Goal: Check status: Check status

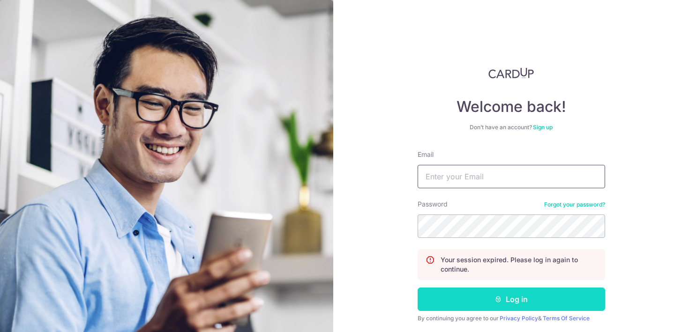
type input "[EMAIL_ADDRESS][DOMAIN_NAME]"
click at [500, 311] on button "Log in" at bounding box center [510, 299] width 187 height 23
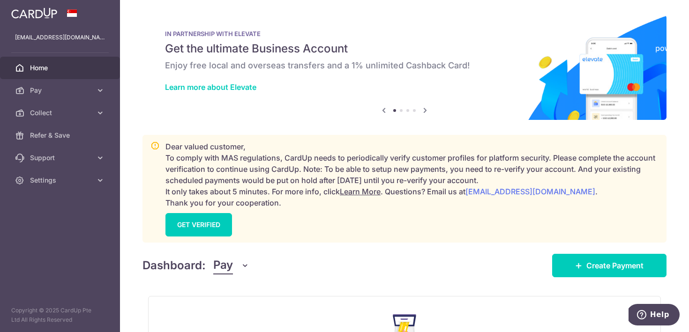
scroll to position [141, 0]
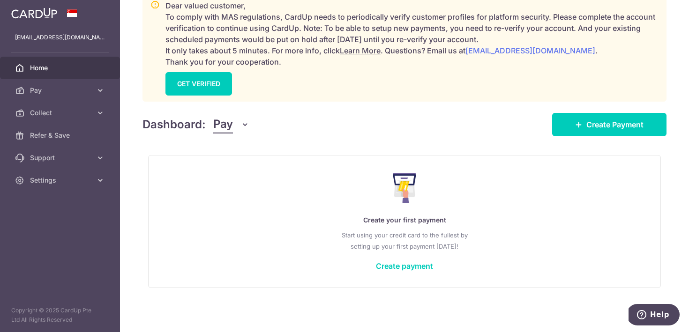
click at [222, 129] on span "Pay" at bounding box center [223, 125] width 20 height 18
click at [231, 171] on link "Collect" at bounding box center [262, 173] width 97 height 22
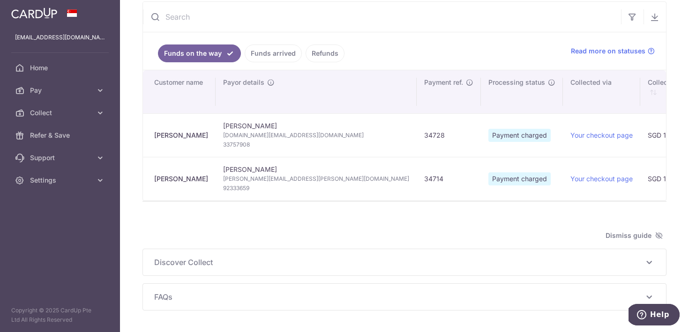
click at [283, 55] on link "Funds arrived" at bounding box center [273, 54] width 57 height 18
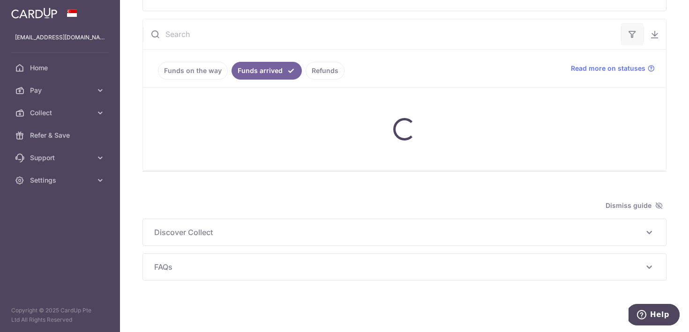
click at [631, 32] on icon "button" at bounding box center [631, 34] width 9 height 9
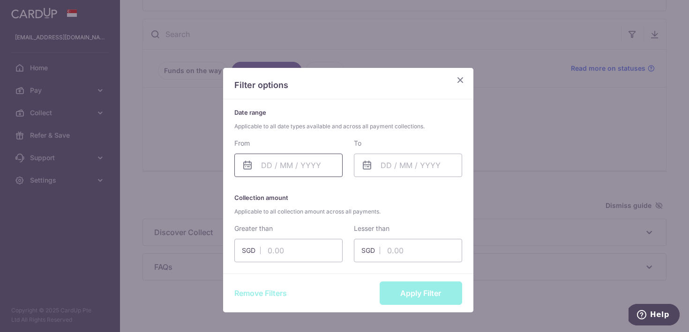
click at [272, 163] on body "sales@onephone.com.sg Home Pay Payments Recipients Invoices Cards Collect Dashb…" at bounding box center [344, 166] width 689 height 332
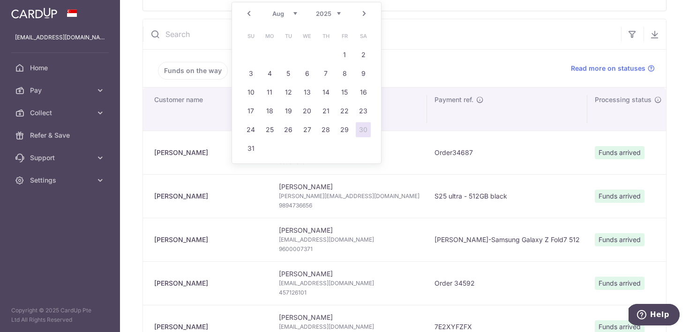
click at [245, 17] on link "Prev" at bounding box center [248, 13] width 11 height 11
click at [330, 107] on link "24" at bounding box center [325, 111] width 15 height 15
type input "24/07/2025"
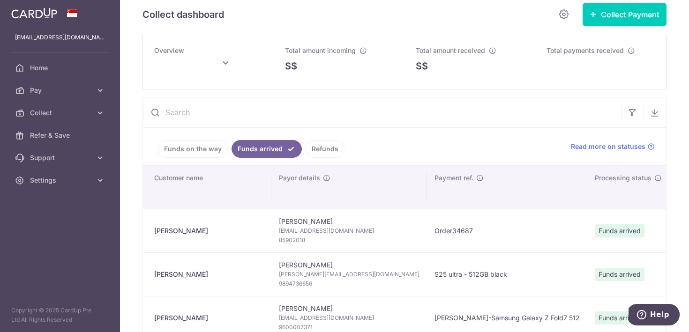
scroll to position [0, 0]
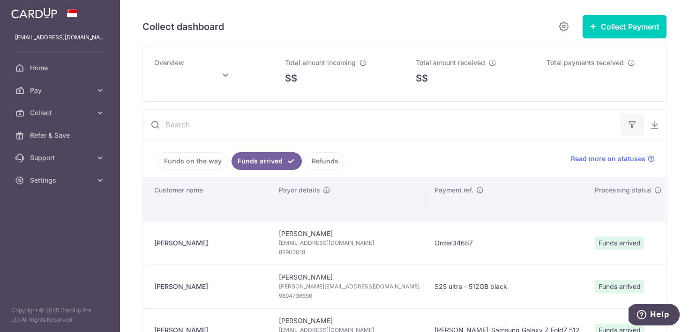
click at [632, 119] on button "button" at bounding box center [632, 124] width 22 height 22
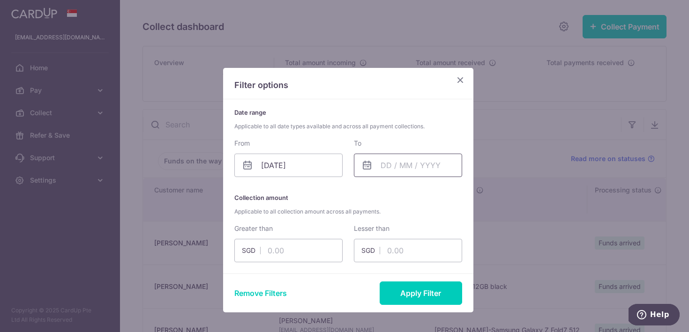
click at [380, 169] on input "text" at bounding box center [408, 165] width 108 height 23
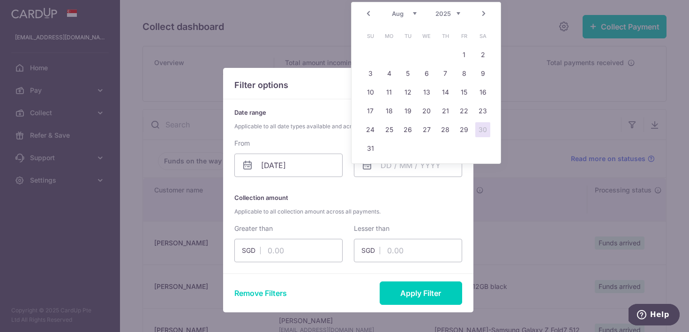
click at [363, 17] on link "Prev" at bounding box center [368, 13] width 11 height 11
click at [446, 112] on link "24" at bounding box center [445, 111] width 15 height 15
type input "24/07/2025"
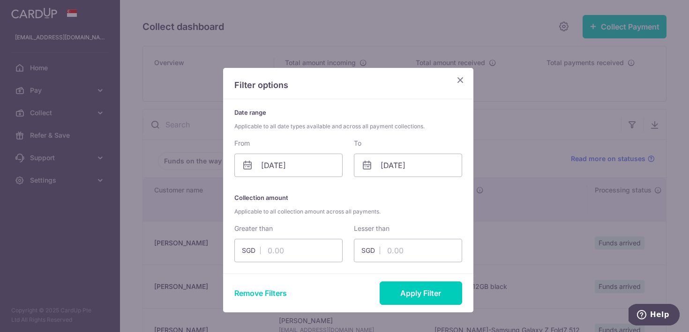
click at [435, 305] on div "Remove Filters Apply Filter" at bounding box center [348, 293] width 250 height 39
click at [431, 302] on button "Apply Filter" at bounding box center [420, 293] width 82 height 23
type input "August 2025"
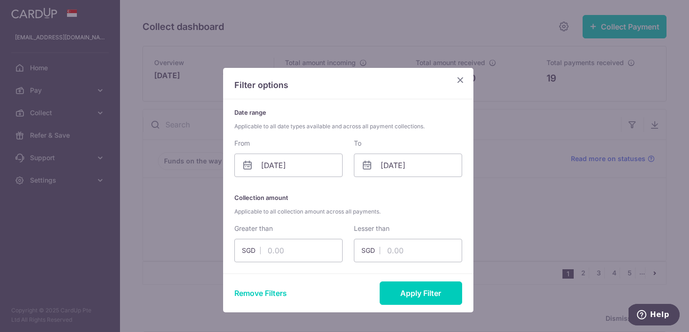
click at [454, 82] on icon "Close" at bounding box center [459, 80] width 11 height 12
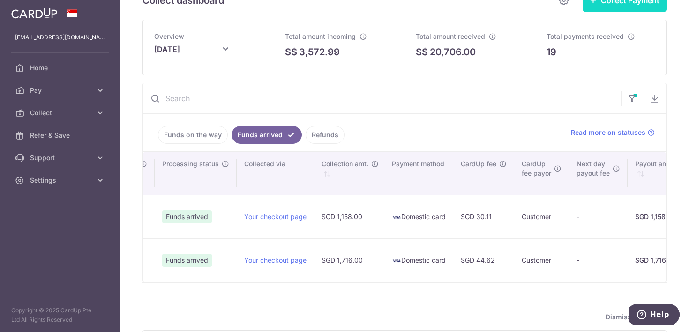
scroll to position [0, 284]
